Goal: Understand process/instructions: Learn about a topic

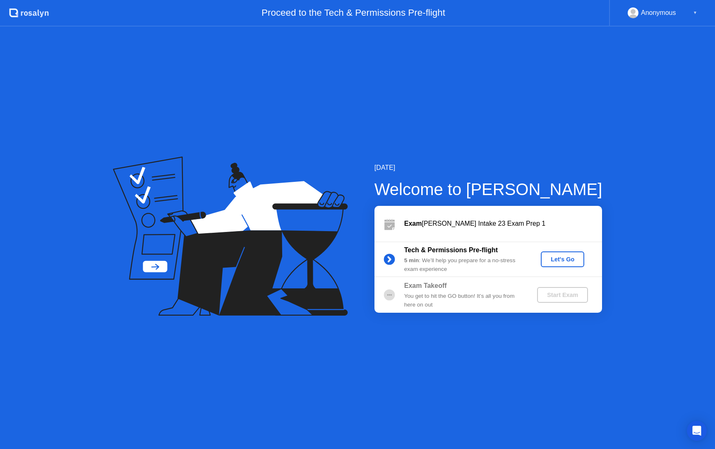
click at [564, 253] on button "Let's Go" at bounding box center [562, 259] width 43 height 16
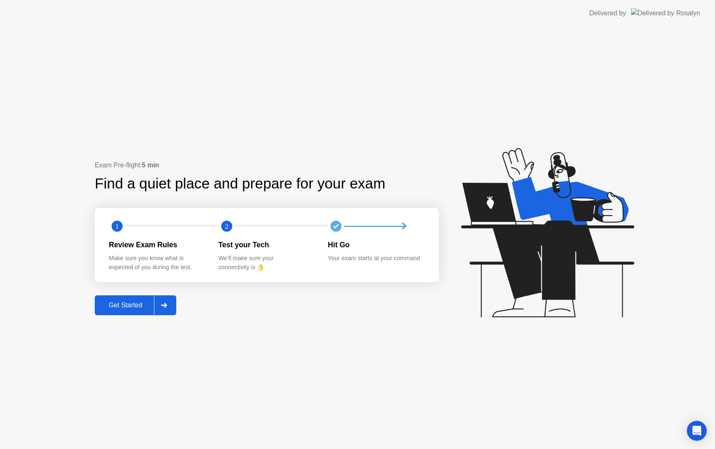
click at [160, 309] on div at bounding box center [164, 305] width 20 height 19
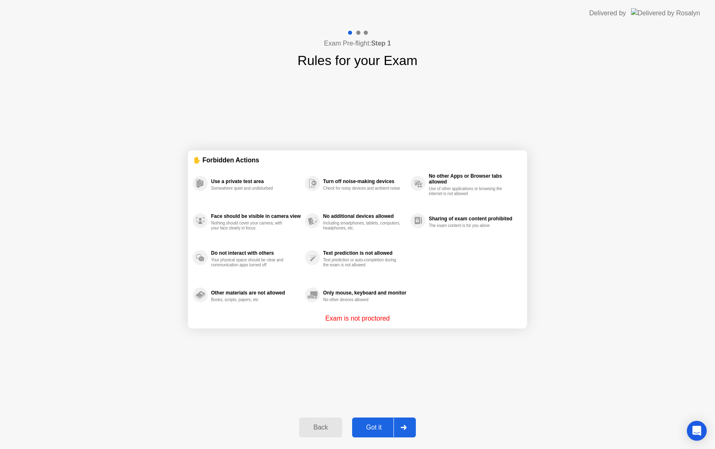
click at [381, 421] on button "Got it" at bounding box center [384, 427] width 64 height 20
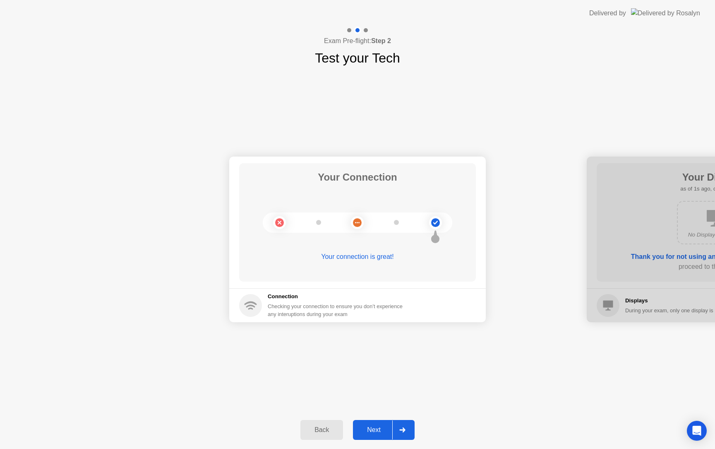
click at [381, 423] on button "Next" at bounding box center [384, 430] width 62 height 20
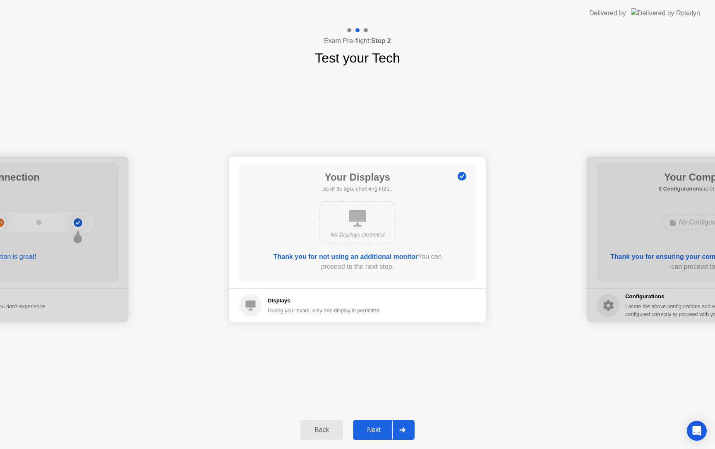
click at [381, 424] on button "Next" at bounding box center [384, 430] width 62 height 20
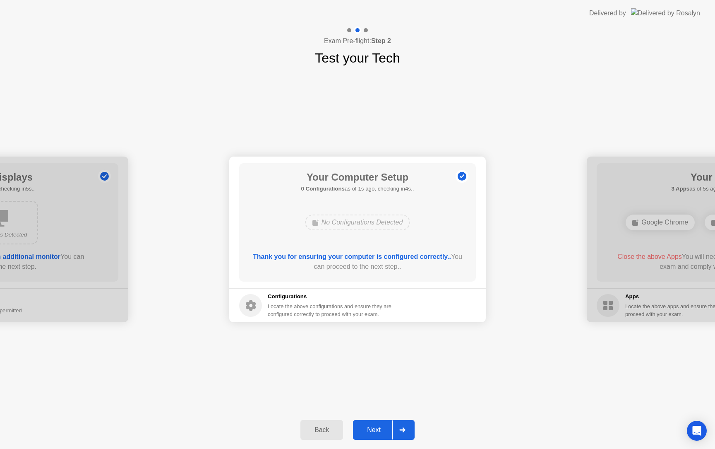
click at [381, 424] on button "Next" at bounding box center [384, 430] width 62 height 20
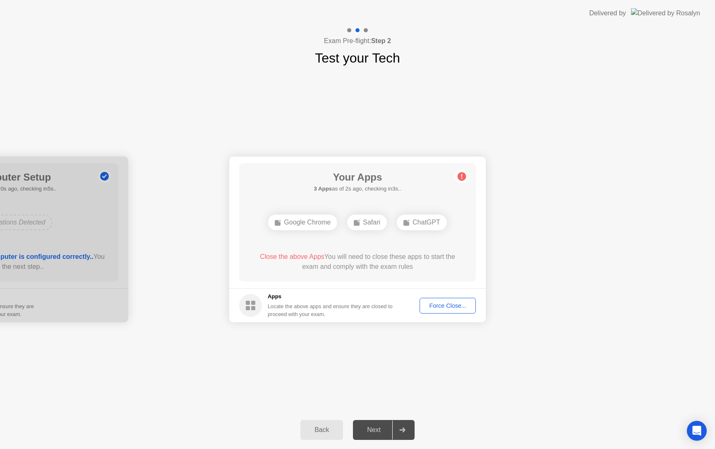
click at [461, 178] on circle at bounding box center [462, 176] width 9 height 9
click at [430, 303] on div "Force Close..." at bounding box center [448, 305] width 51 height 7
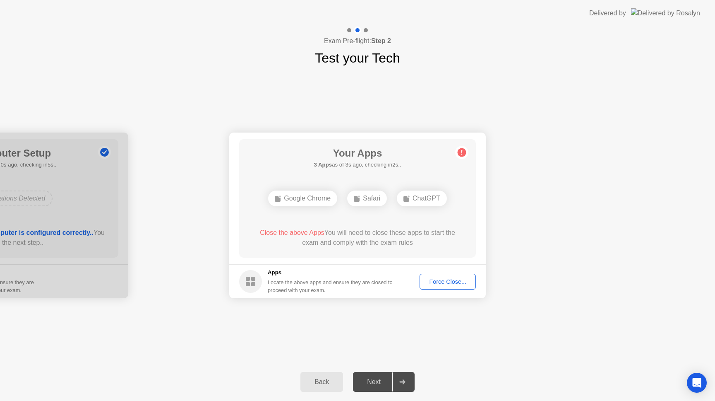
click at [451, 279] on div "Force Close..." at bounding box center [448, 281] width 51 height 7
click at [431, 284] on div "Force Close..." at bounding box center [448, 281] width 51 height 7
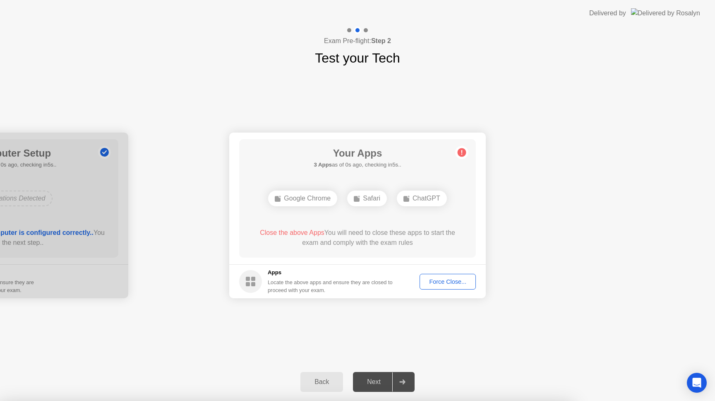
click at [442, 274] on button "Force Close..." at bounding box center [448, 282] width 56 height 16
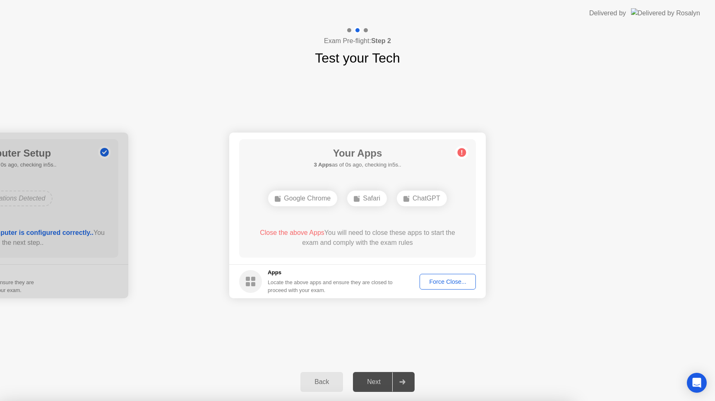
click at [455, 284] on div "Force Close..." at bounding box center [448, 281] width 51 height 7
click at [382, 401] on div at bounding box center [357, 401] width 715 height 0
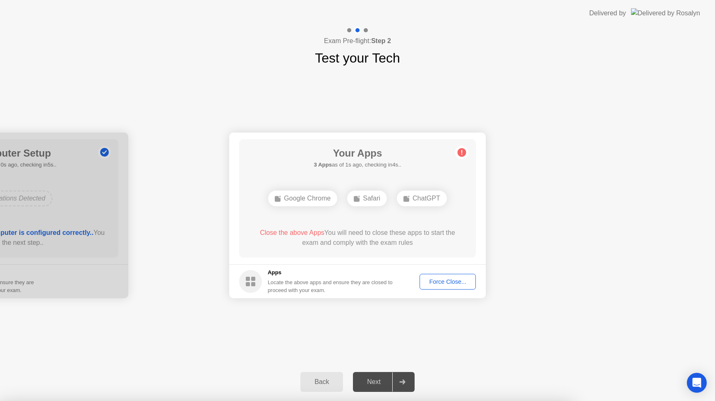
click at [435, 275] on button "Force Close..." at bounding box center [448, 282] width 56 height 16
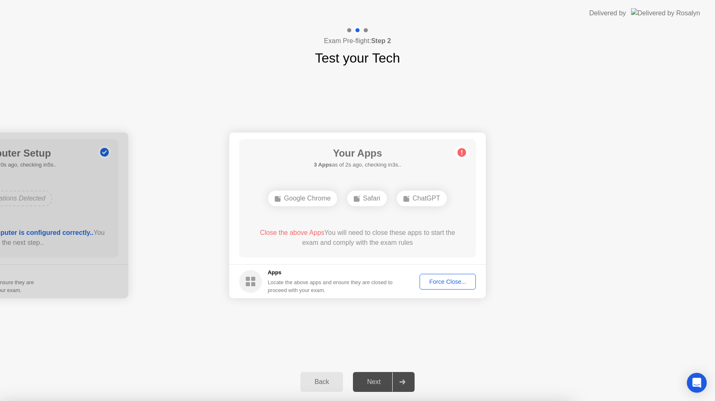
drag, startPoint x: 337, startPoint y: 212, endPoint x: 343, endPoint y: 212, distance: 5.8
